Goal: Task Accomplishment & Management: Use online tool/utility

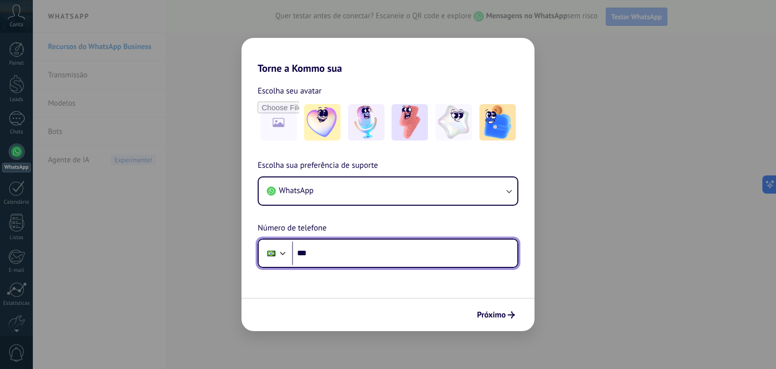
click at [332, 255] on input "***" at bounding box center [404, 253] width 225 height 23
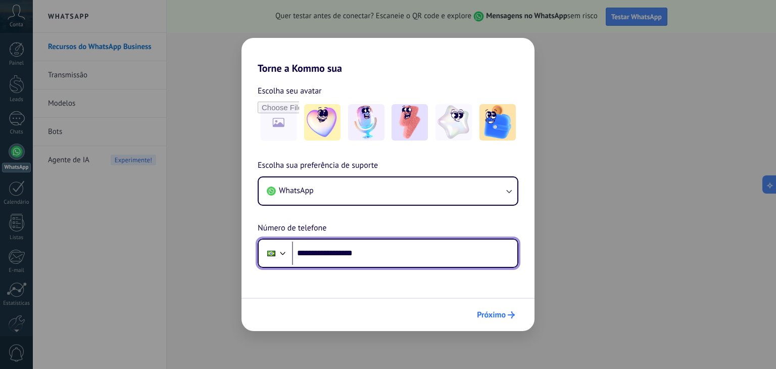
type input "**********"
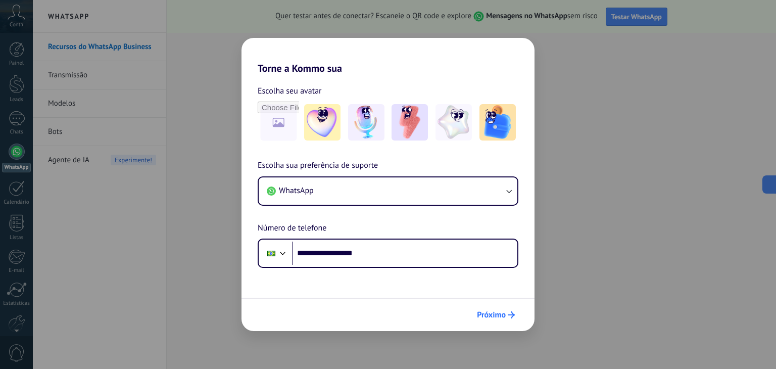
click at [490, 312] on span "Próximo" at bounding box center [491, 314] width 29 height 7
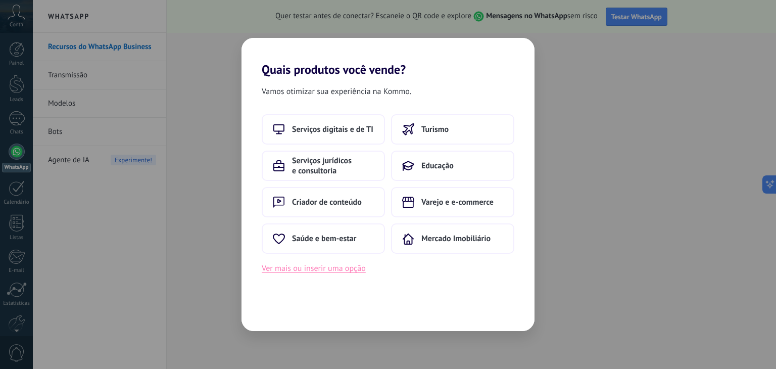
click at [329, 269] on button "Ver mais ou inserir uma opção" at bounding box center [314, 268] width 104 height 13
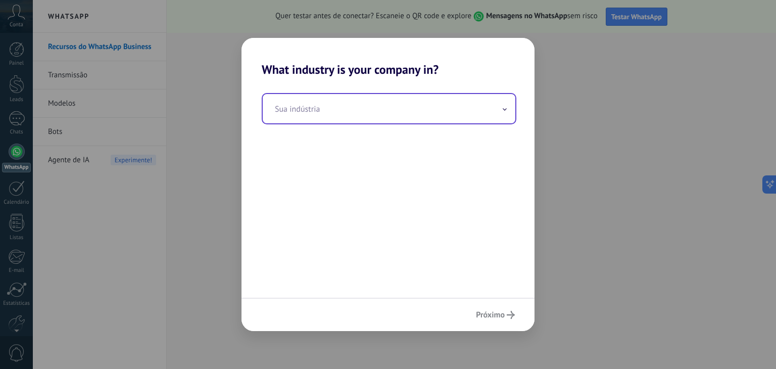
click at [327, 115] on input "text" at bounding box center [389, 108] width 253 height 29
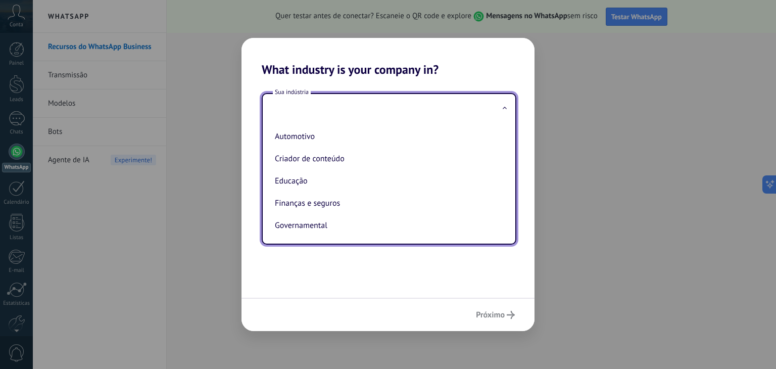
type input "*"
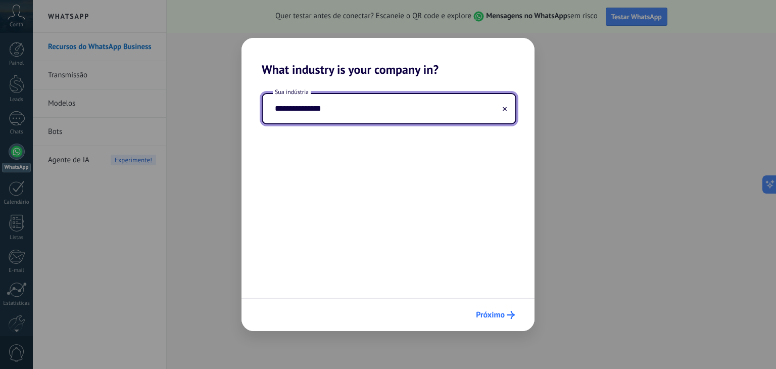
type input "**********"
click at [494, 311] on span "Próximo" at bounding box center [490, 314] width 29 height 7
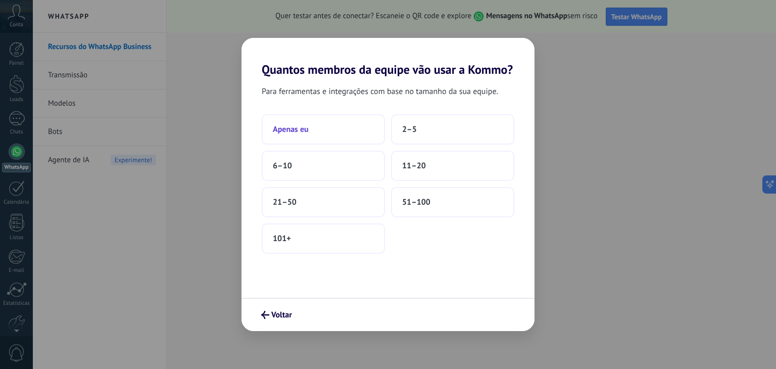
click at [330, 125] on button "Apenas eu" at bounding box center [323, 129] width 123 height 30
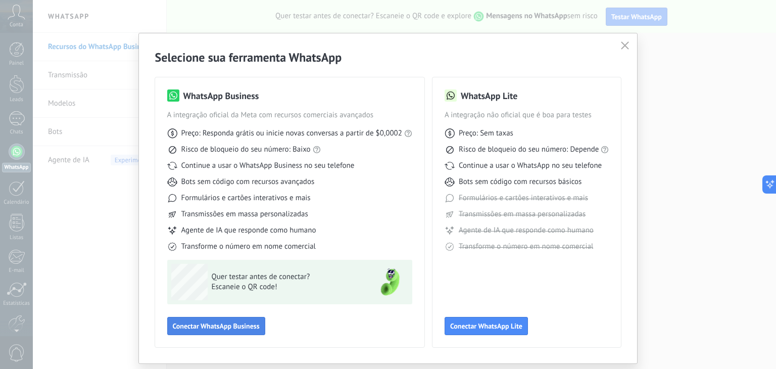
click at [229, 326] on span "Conectar WhatsApp Business" at bounding box center [216, 326] width 87 height 7
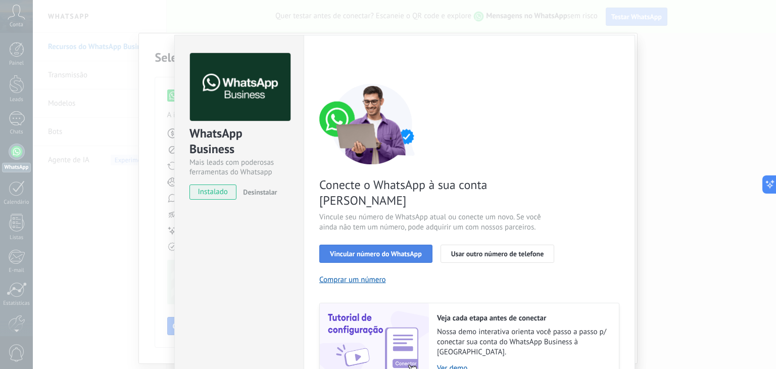
click at [359, 250] on span "Vincular número do WhatsApp" at bounding box center [376, 253] width 92 height 7
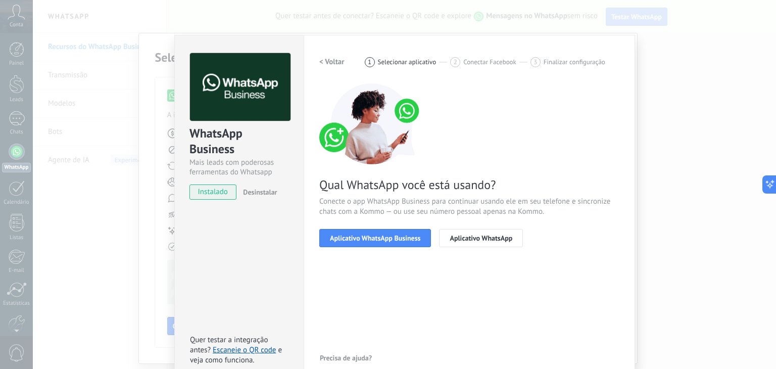
click at [359, 239] on span "Aplicativo WhatsApp Business" at bounding box center [375, 238] width 90 height 7
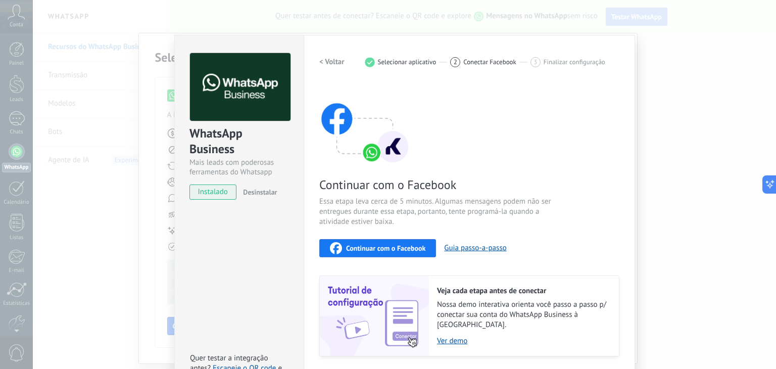
click at [575, 240] on div "Continuar com o Facebook Guia passo-a-passo" at bounding box center [469, 248] width 300 height 18
click at [473, 214] on span "Essa etapa leva cerca de 5 minutos. Algumas mensagens podem não ser entregues d…" at bounding box center [439, 212] width 241 height 30
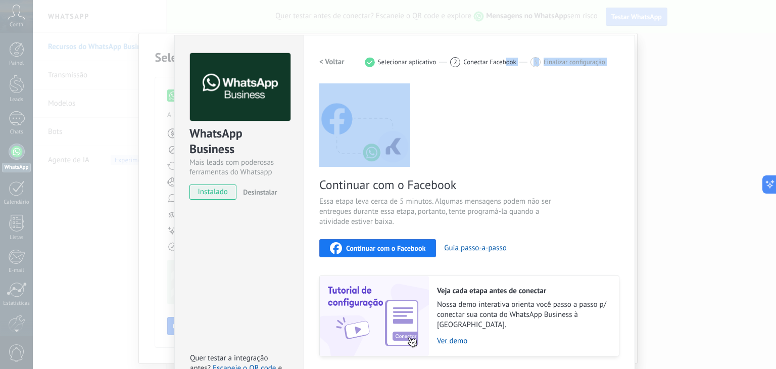
drag, startPoint x: 499, startPoint y: 99, endPoint x: 504, endPoint y: 72, distance: 27.2
click at [504, 51] on div "Configurações Autorização This tab logs the users who have granted integration …" at bounding box center [470, 218] width 332 height 367
click at [510, 97] on div "Continuar com o Facebook Essa etapa leva cerca de 5 minutos. Algumas mensagens …" at bounding box center [469, 219] width 300 height 273
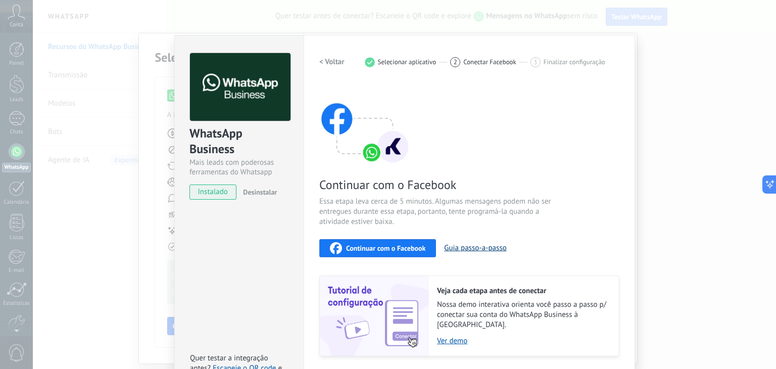
drag, startPoint x: 472, startPoint y: 255, endPoint x: 472, endPoint y: 249, distance: 6.1
click at [472, 254] on div "Continuar com o Facebook Guia passo-a-passo" at bounding box center [469, 248] width 300 height 18
click at [473, 246] on button "Guia passo-a-passo" at bounding box center [475, 248] width 62 height 10
click at [402, 252] on div "Continuar com o Facebook" at bounding box center [378, 248] width 96 height 12
click at [439, 100] on div "Continuar com o Facebook Essa etapa leva cerca de 5 minutos. Algumas mensagens …" at bounding box center [469, 219] width 300 height 273
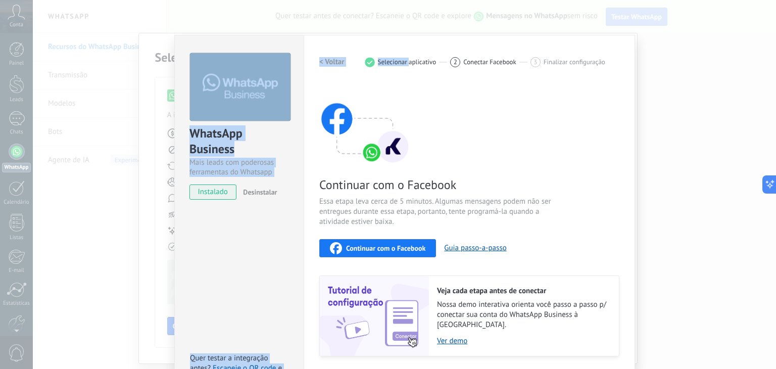
drag, startPoint x: 406, startPoint y: 43, endPoint x: 384, endPoint y: 68, distance: 33.7
click at [389, 39] on div "Configurações Autorização This tab logs the users who have granted integration …" at bounding box center [470, 218] width 332 height 367
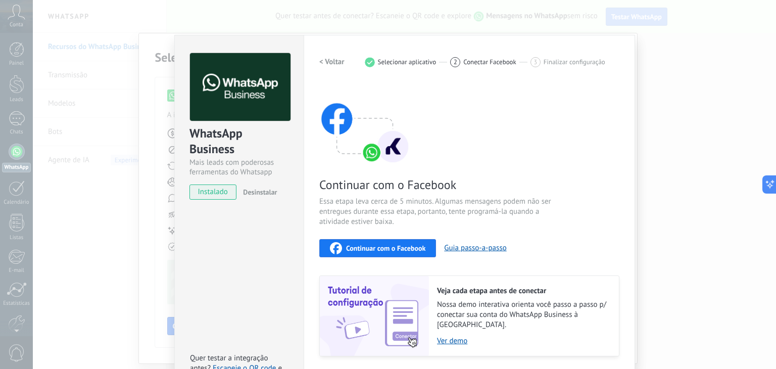
click at [427, 103] on div "Continuar com o Facebook Essa etapa leva cerca de 5 minutos. Algumas mensagens …" at bounding box center [469, 219] width 300 height 273
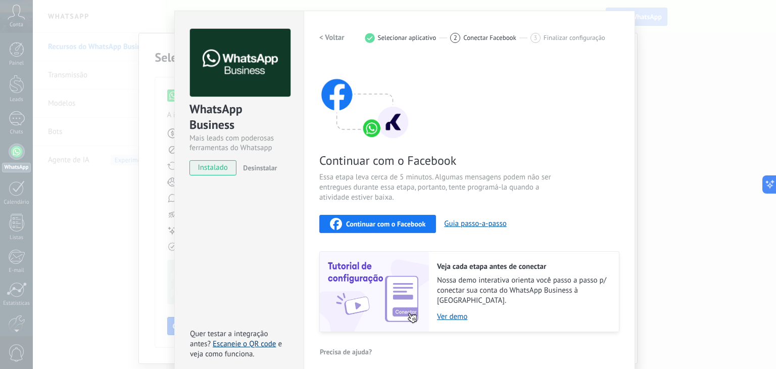
click at [244, 339] on link "Escaneie o QR code" at bounding box center [244, 344] width 63 height 10
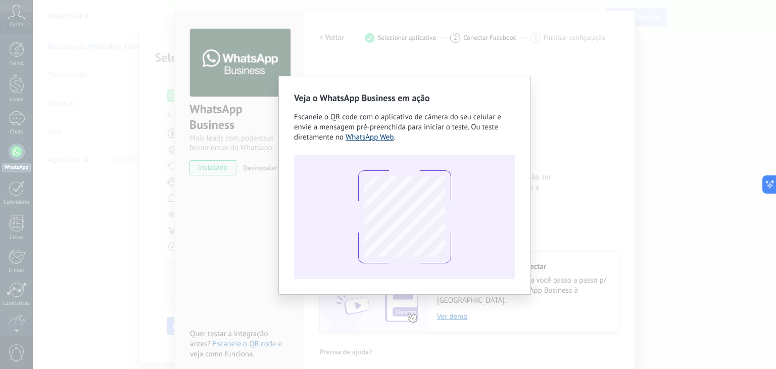
click at [370, 139] on link "WhatsApp Web" at bounding box center [370, 137] width 49 height 10
click at [617, 134] on div "Veja o WhatsApp Business em ação Escaneie o QR code com o aplicativo de câmera …" at bounding box center [405, 184] width 744 height 369
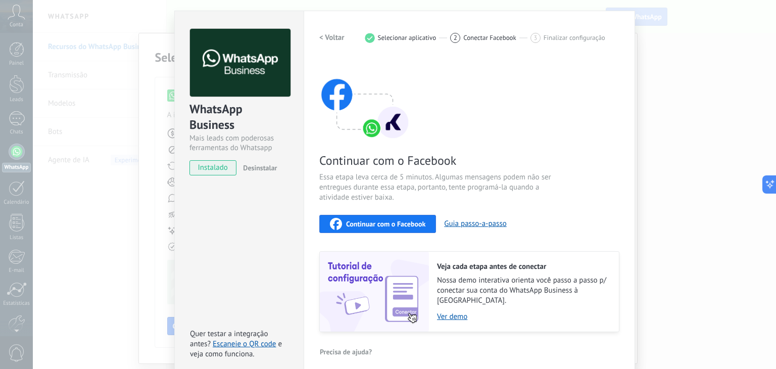
click at [721, 102] on div "WhatsApp Business Mais leads com poderosas ferramentas do Whatsapp instalado De…" at bounding box center [405, 184] width 744 height 369
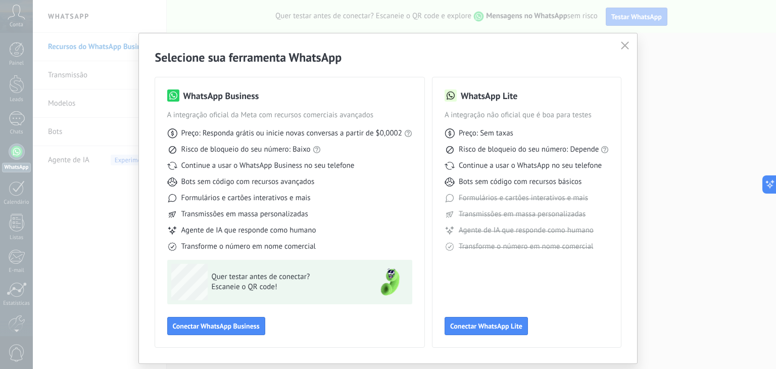
click at [366, 313] on div "WhatsApp Business A integração oficial da Meta com recursos comerciais avançado…" at bounding box center [289, 212] width 245 height 246
drag, startPoint x: 516, startPoint y: 45, endPoint x: 573, endPoint y: 51, distance: 56.9
click at [573, 51] on h2 "Selecione sua ferramenta WhatsApp" at bounding box center [388, 58] width 467 height 16
click at [220, 327] on span "Conectar WhatsApp Business" at bounding box center [216, 326] width 87 height 7
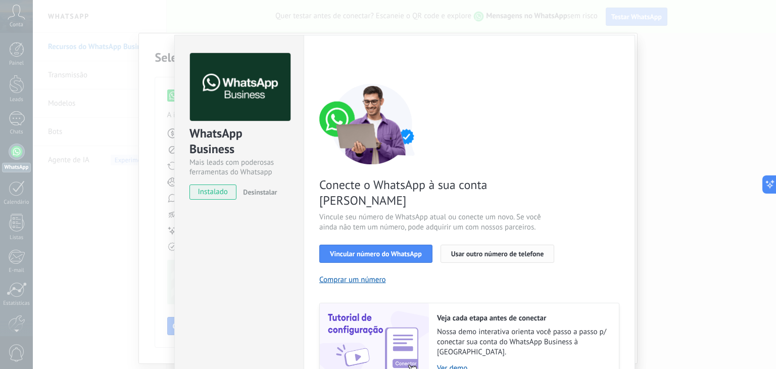
click at [521, 250] on span "Usar outro número de telefone" at bounding box center [497, 253] width 93 height 7
click at [144, 218] on div "WhatsApp Business Mais leads com poderosas ferramentas do Whatsapp instalado De…" at bounding box center [405, 184] width 744 height 369
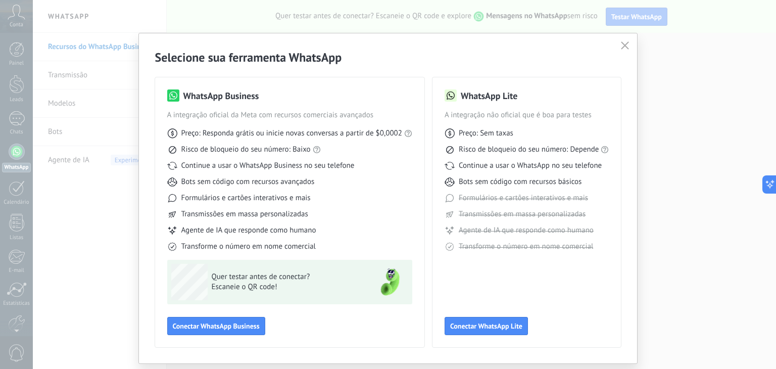
click at [619, 48] on button "button" at bounding box center [625, 46] width 13 height 14
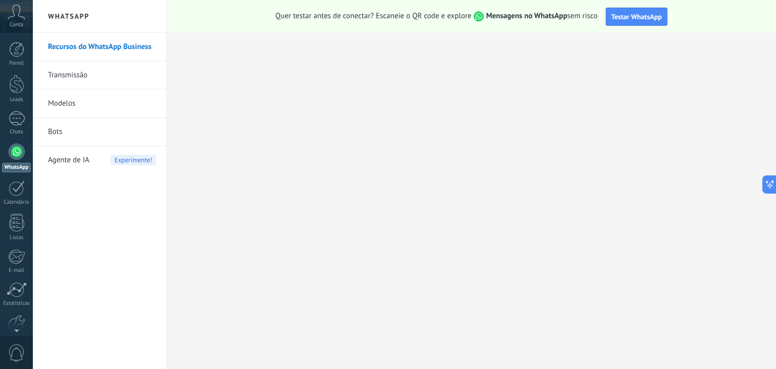
scroll to position [51, 0]
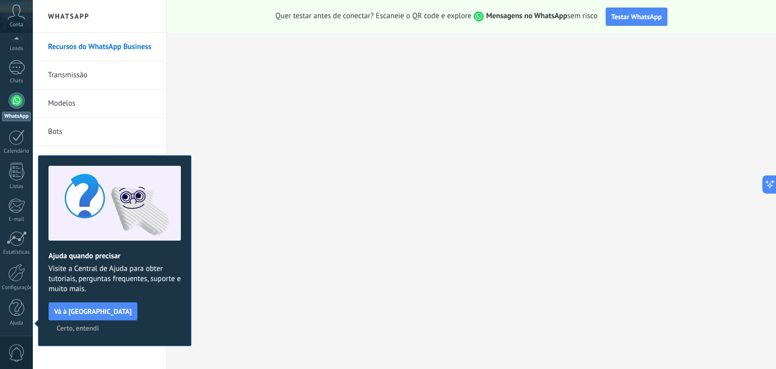
click at [14, 107] on div "Painel Leads Chats WhatsApp Clientes" at bounding box center [16, 164] width 33 height 346
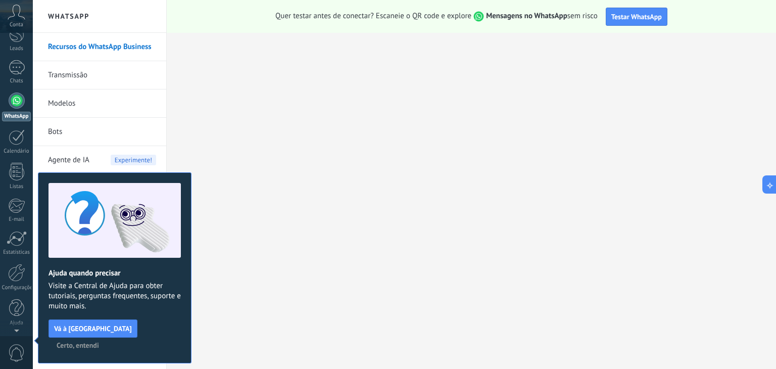
scroll to position [0, 0]
click at [99, 342] on span "Certo, entendi" at bounding box center [78, 345] width 42 height 7
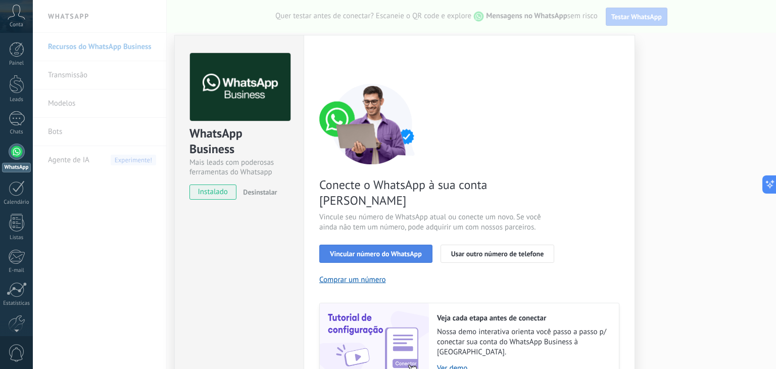
click at [380, 250] on span "Vincular número do WhatsApp" at bounding box center [376, 253] width 92 height 7
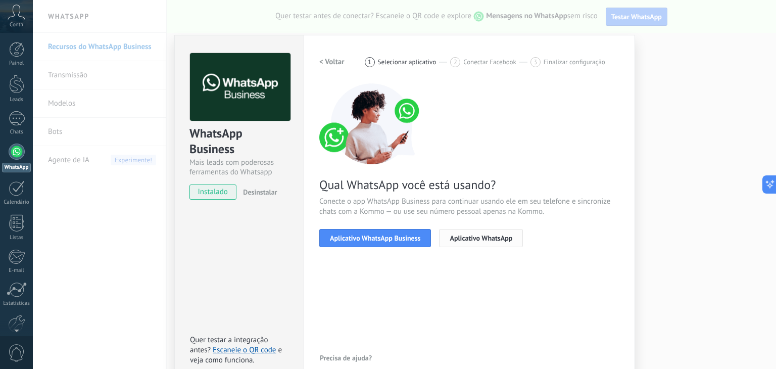
click at [477, 243] on button "Aplicativo WhatsApp" at bounding box center [481, 238] width 84 height 18
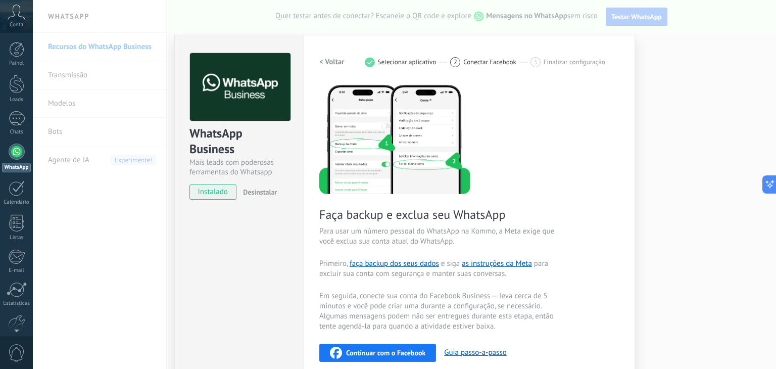
click at [315, 66] on div "Configurações Autorização This tab logs the users who have granted integration …" at bounding box center [470, 271] width 332 height 472
click at [320, 65] on h2 "< Voltar" at bounding box center [331, 62] width 25 height 10
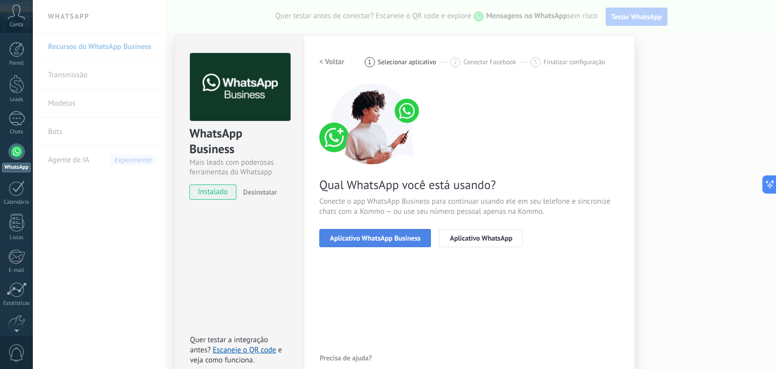
click at [356, 235] on span "Aplicativo WhatsApp Business" at bounding box center [375, 238] width 90 height 7
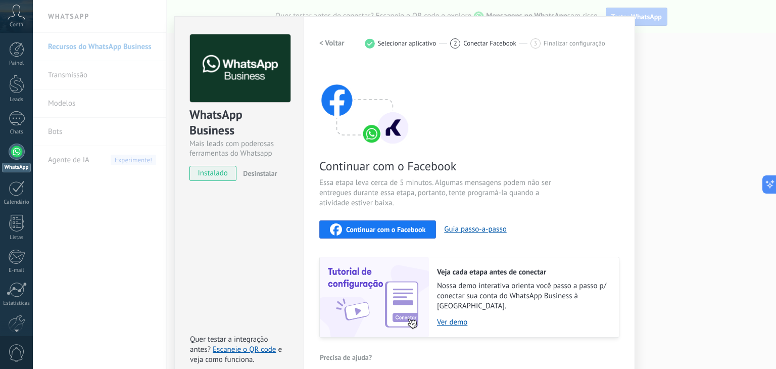
scroll to position [24, 0]
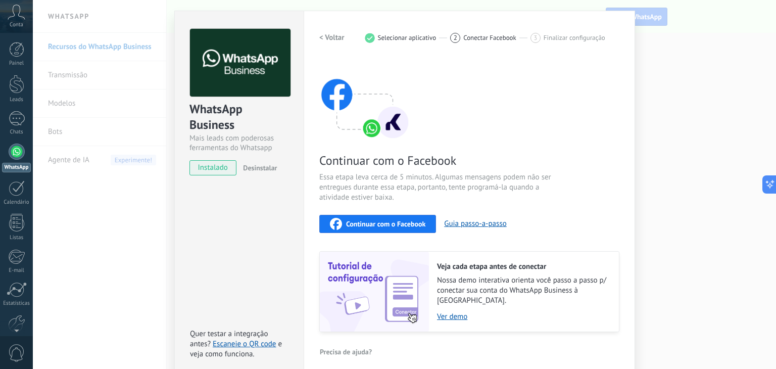
click at [368, 223] on span "Continuar com o Facebook" at bounding box center [385, 223] width 79 height 7
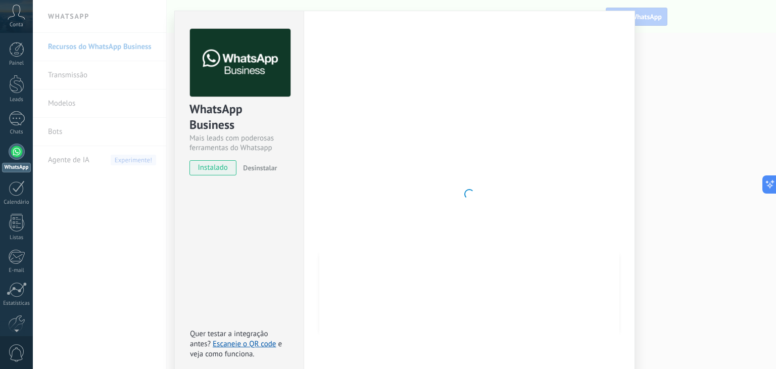
click at [611, 69] on div at bounding box center [469, 194] width 300 height 331
click at [569, 158] on div at bounding box center [469, 194] width 300 height 331
click at [696, 49] on div "WhatsApp Business Mais leads com poderosas ferramentas do Whatsapp instalado De…" at bounding box center [405, 184] width 744 height 369
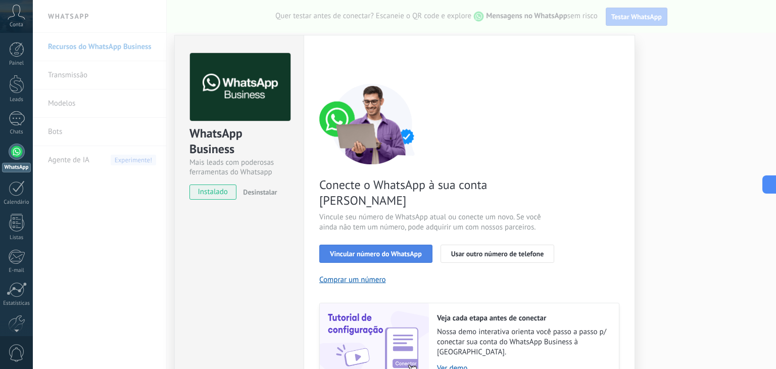
click at [344, 250] on span "Vincular número do WhatsApp" at bounding box center [376, 253] width 92 height 7
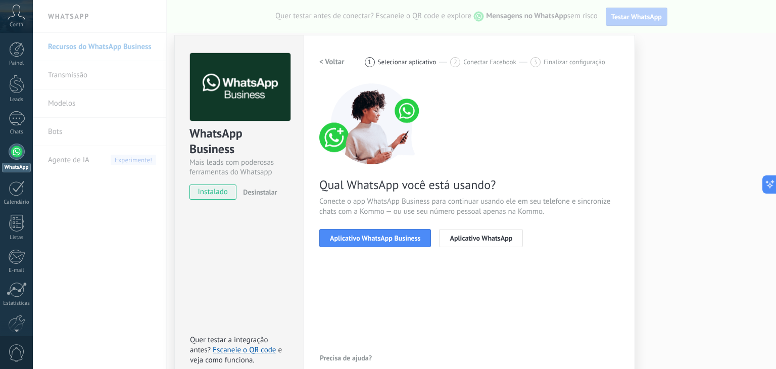
click at [344, 237] on span "Aplicativo WhatsApp Business" at bounding box center [375, 238] width 90 height 7
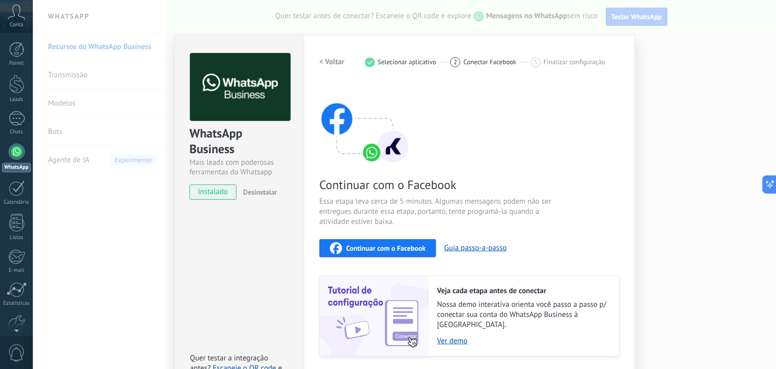
click at [352, 247] on span "Continuar com o Facebook" at bounding box center [385, 248] width 79 height 7
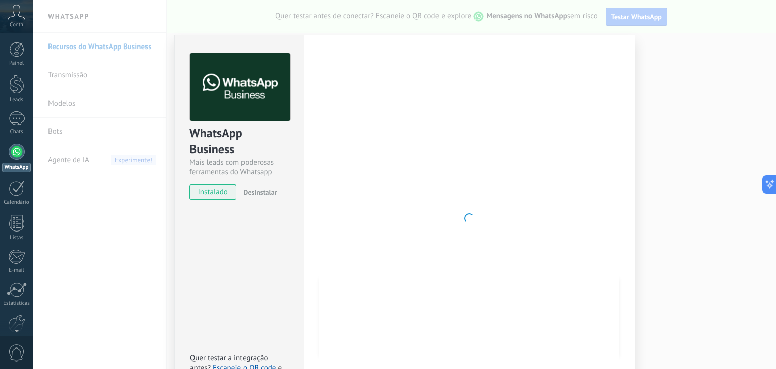
click at [734, 32] on div "WhatsApp Business Mais leads com poderosas ferramentas do Whatsapp instalado De…" at bounding box center [405, 184] width 744 height 369
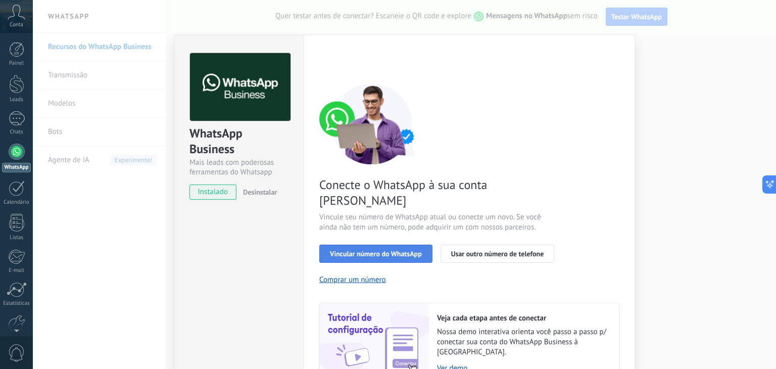
click at [367, 245] on button "Vincular número do WhatsApp" at bounding box center [375, 254] width 113 height 18
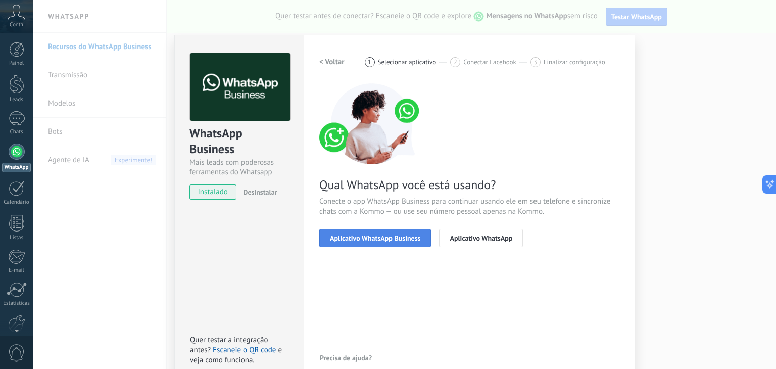
click at [375, 237] on span "Aplicativo WhatsApp Business" at bounding box center [375, 238] width 90 height 7
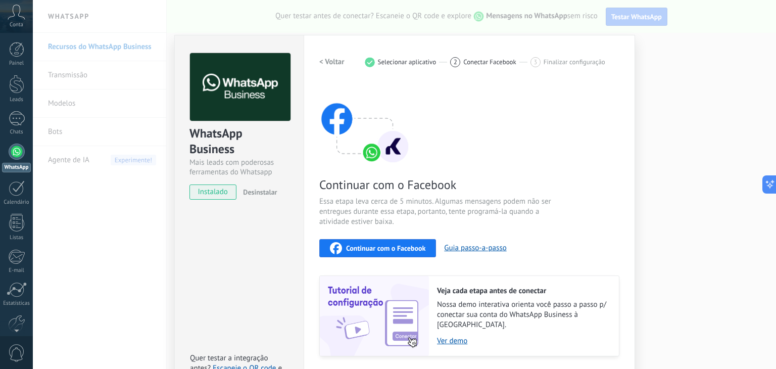
click at [370, 249] on span "Continuar com o Facebook" at bounding box center [385, 248] width 79 height 7
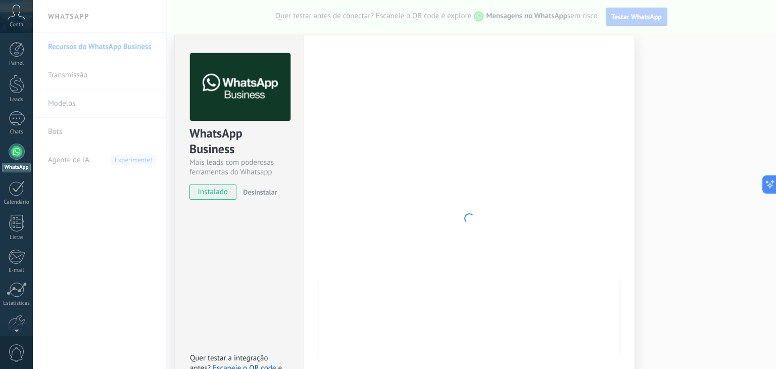
click at [720, 59] on div "WhatsApp Business Mais leads com poderosas ferramentas do Whatsapp instalado De…" at bounding box center [405, 184] width 744 height 369
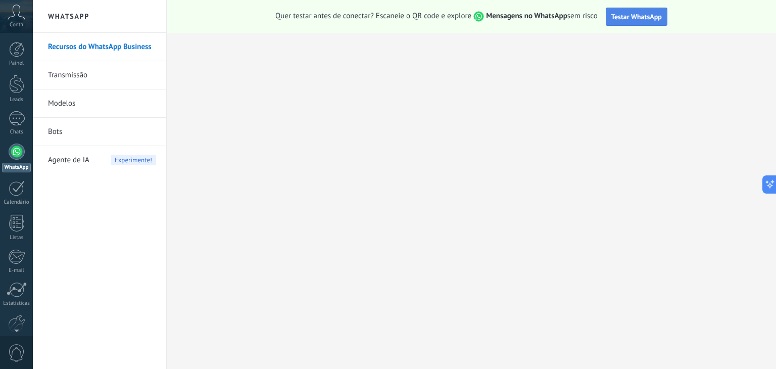
click at [623, 19] on span "Testar WhatsApp" at bounding box center [637, 16] width 51 height 9
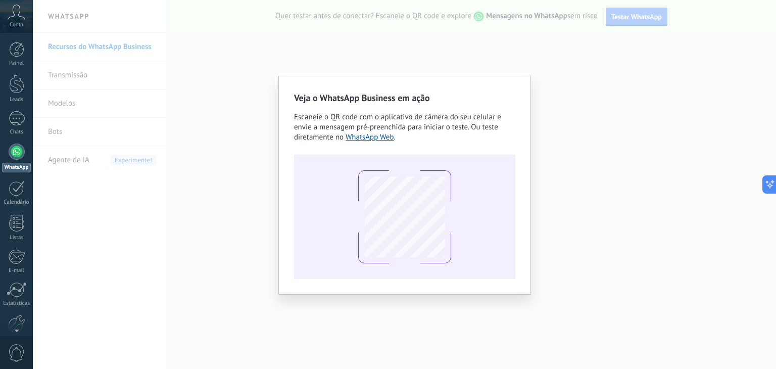
click at [606, 71] on div "Veja o WhatsApp Business em ação Escaneie o QR code com o aplicativo de câmera …" at bounding box center [405, 184] width 744 height 369
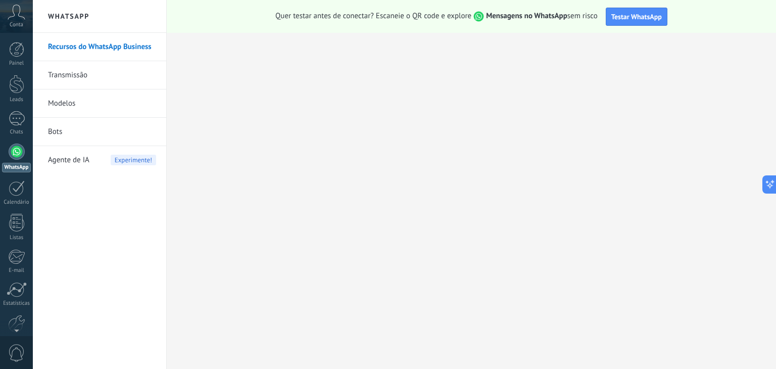
click at [106, 316] on div "Recursos do WhatsApp Business Transmissão Modelos Bots Agente de IA Experimente!" at bounding box center [99, 201] width 133 height 336
click at [19, 158] on div at bounding box center [17, 152] width 16 height 16
click at [14, 151] on div at bounding box center [17, 152] width 16 height 16
click at [119, 279] on div "Recursos do WhatsApp Business Transmissão Modelos Bots Agente de IA Experimente!" at bounding box center [99, 201] width 133 height 336
click at [83, 237] on div "Recursos do WhatsApp Business Transmissão Modelos Bots Agente de IA Experimente!" at bounding box center [99, 201] width 133 height 336
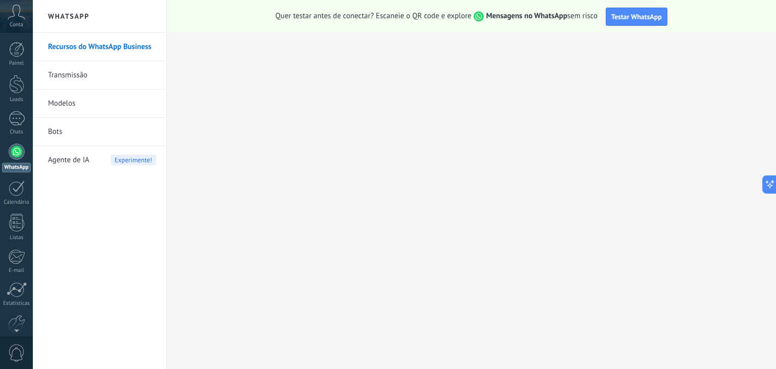
click at [14, 152] on div at bounding box center [17, 152] width 16 height 16
click at [16, 18] on icon at bounding box center [17, 12] width 18 height 15
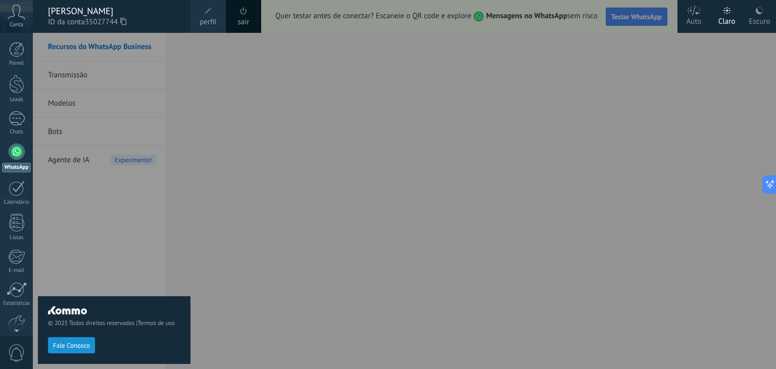
click at [103, 209] on div "© 2025 Todos direitos reservados | Termos de uso Fale Conosco" at bounding box center [114, 201] width 153 height 336
click at [102, 244] on div "© 2025 Todos direitos reservados | Termos de uso Fale Conosco" at bounding box center [114, 201] width 153 height 336
click at [23, 195] on div at bounding box center [17, 188] width 16 height 16
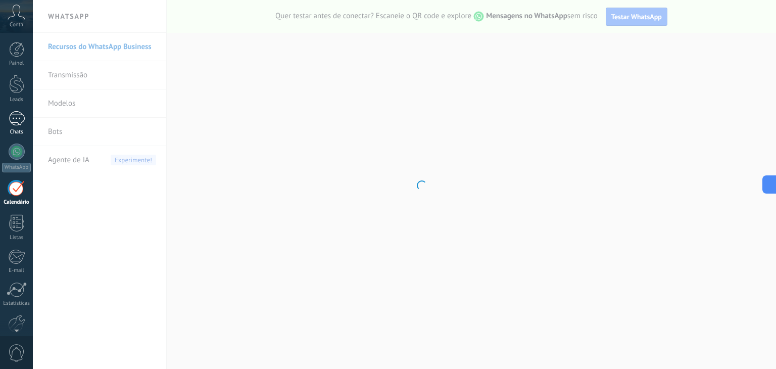
click at [19, 119] on div at bounding box center [17, 118] width 16 height 15
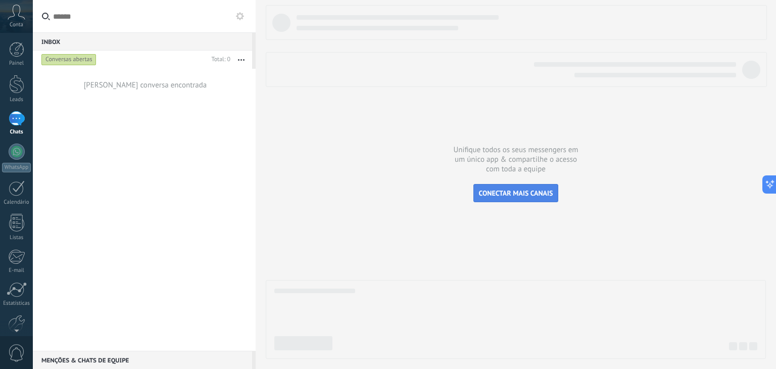
click at [524, 196] on span "CONECTAR MAIS CANAIS" at bounding box center [516, 193] width 74 height 9
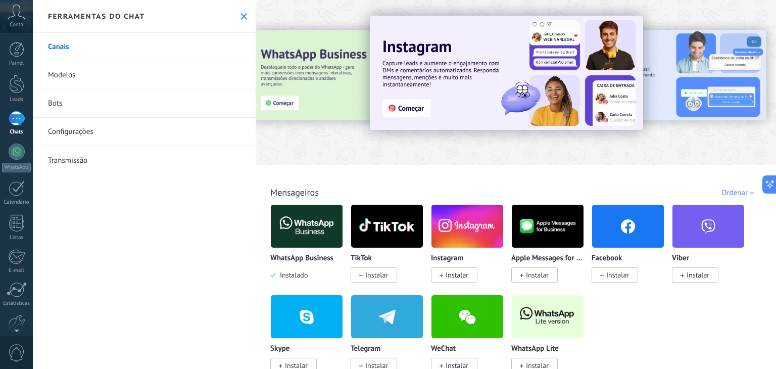
click at [309, 225] on img at bounding box center [307, 226] width 72 height 49
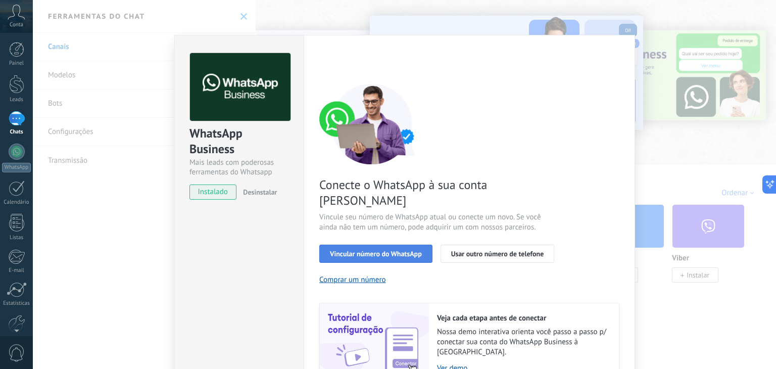
click at [354, 250] on span "Vincular número do WhatsApp" at bounding box center [376, 253] width 92 height 7
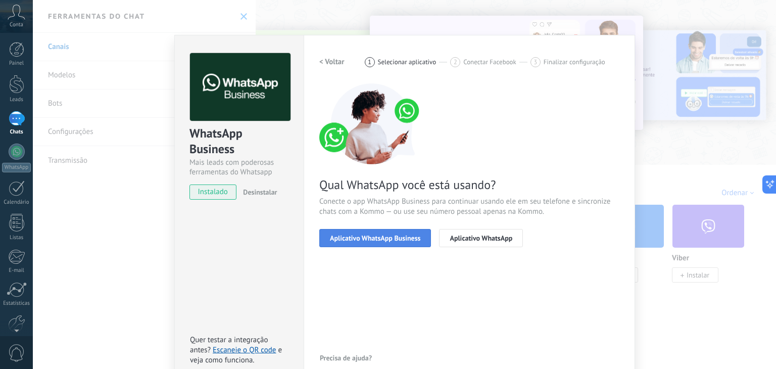
click at [396, 239] on span "Aplicativo WhatsApp Business" at bounding box center [375, 238] width 90 height 7
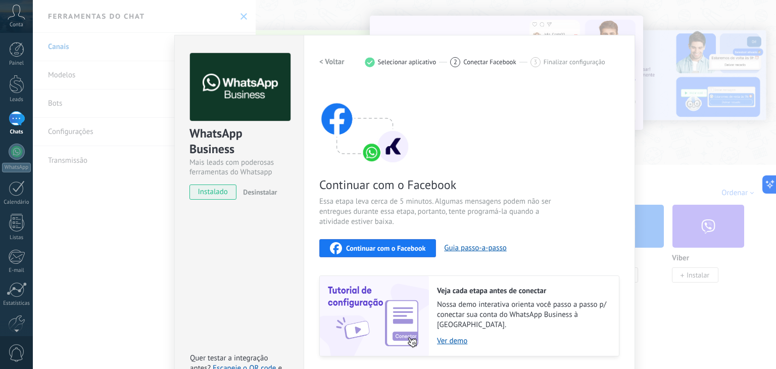
drag, startPoint x: 606, startPoint y: 146, endPoint x: 606, endPoint y: 126, distance: 19.2
click at [611, 118] on div "Continuar com o Facebook Essa etapa leva cerca de 5 minutos. Algumas mensagens …" at bounding box center [469, 219] width 300 height 273
click at [449, 336] on link "Ver demo" at bounding box center [523, 341] width 172 height 10
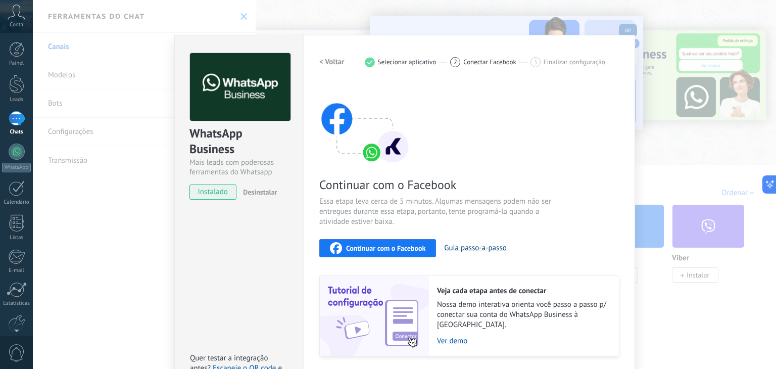
click at [451, 246] on button "Guia passo-a-passo" at bounding box center [475, 248] width 62 height 10
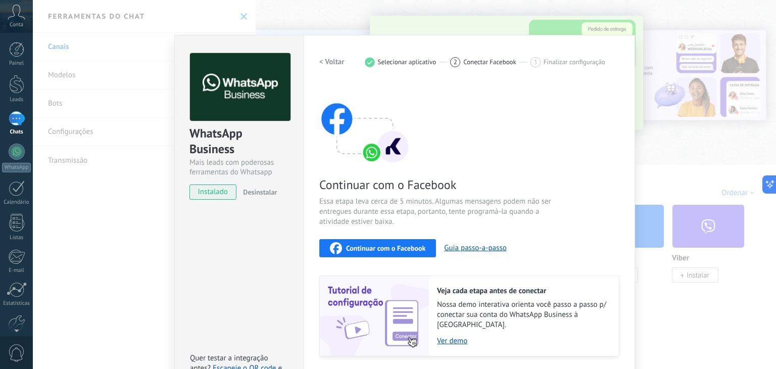
click at [375, 254] on button "Continuar com o Facebook" at bounding box center [377, 248] width 117 height 18
